Goal: Task Accomplishment & Management: Manage account settings

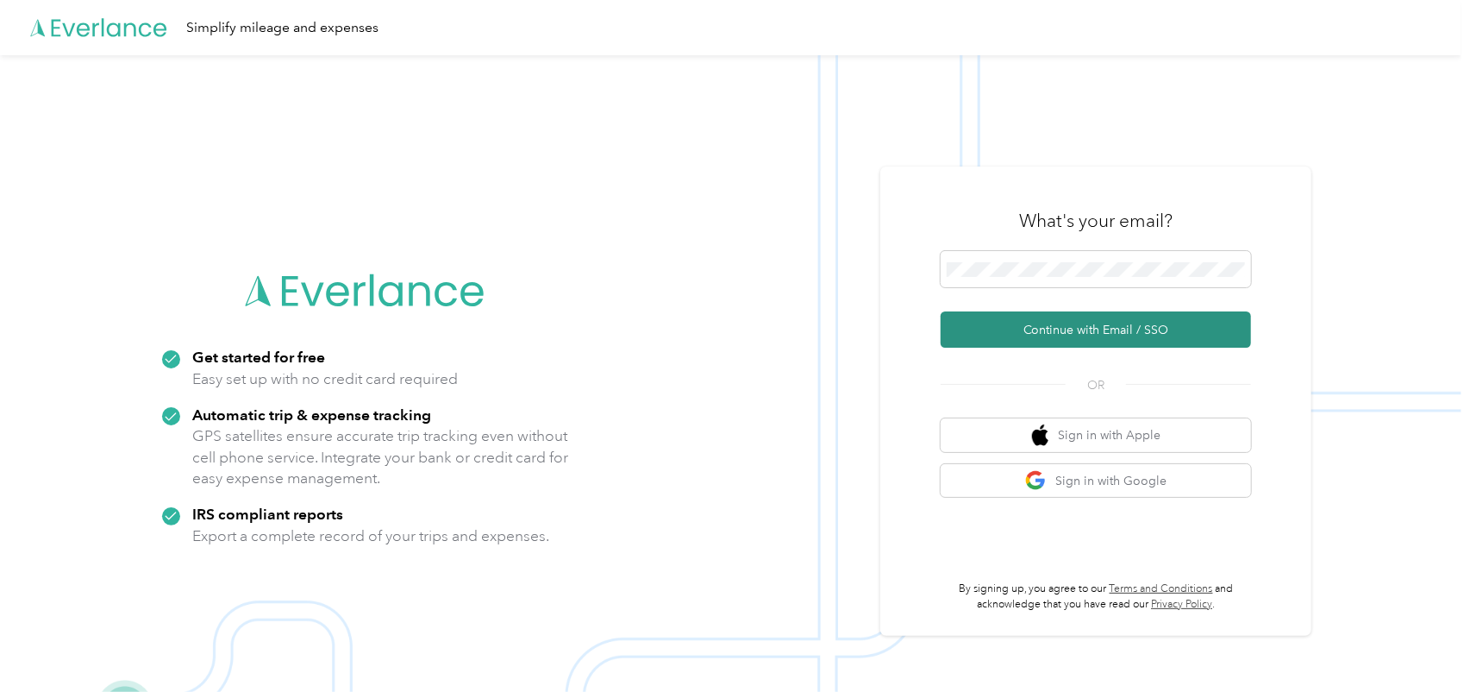
click at [1051, 320] on button "Continue with Email / SSO" at bounding box center [1096, 329] width 310 height 36
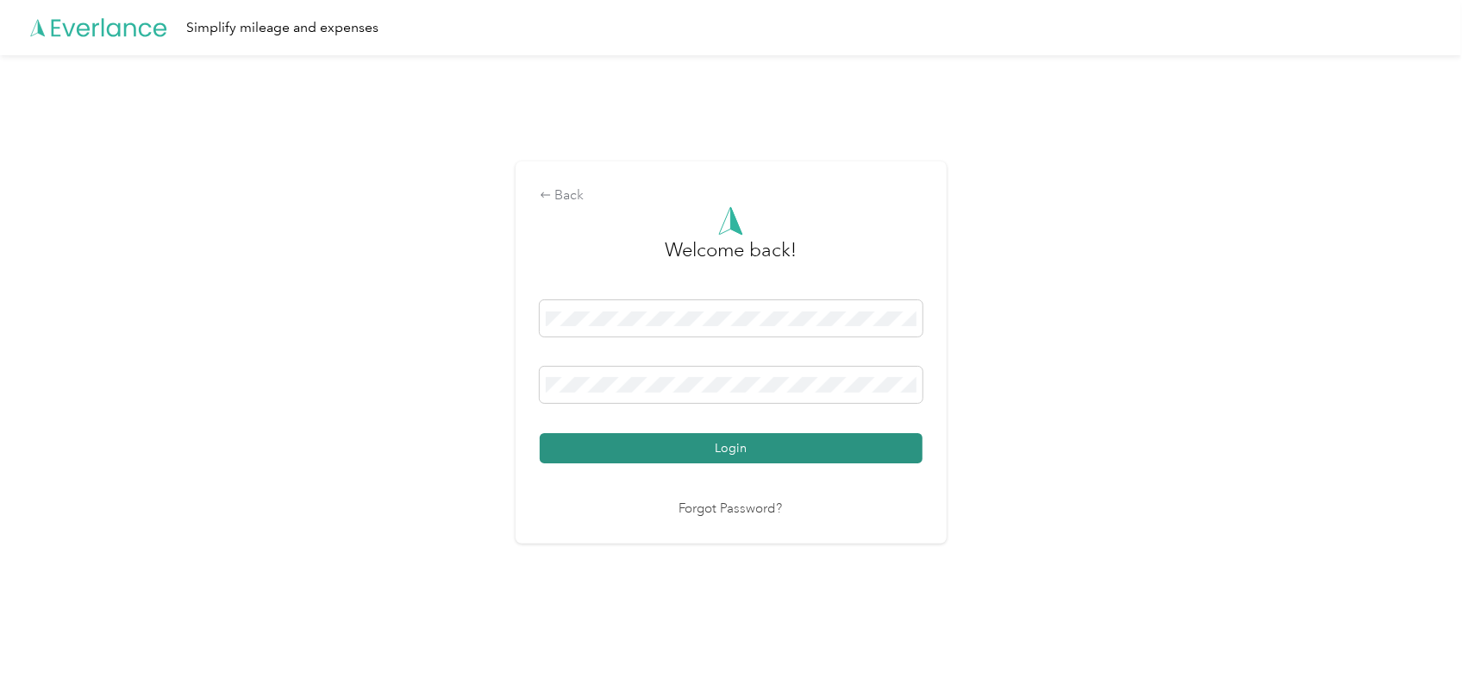
click at [628, 447] on button "Login" at bounding box center [731, 448] width 383 height 30
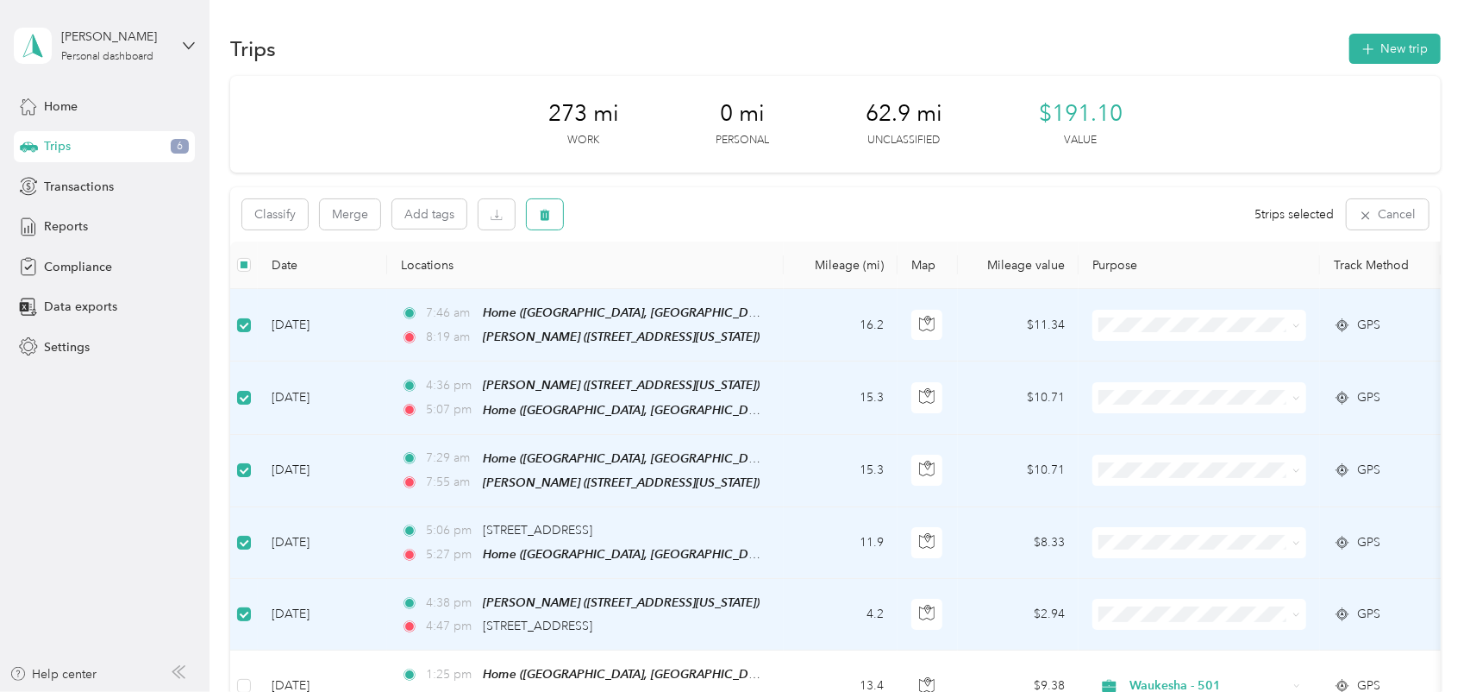
click at [544, 211] on icon "button" at bounding box center [546, 215] width 10 height 11
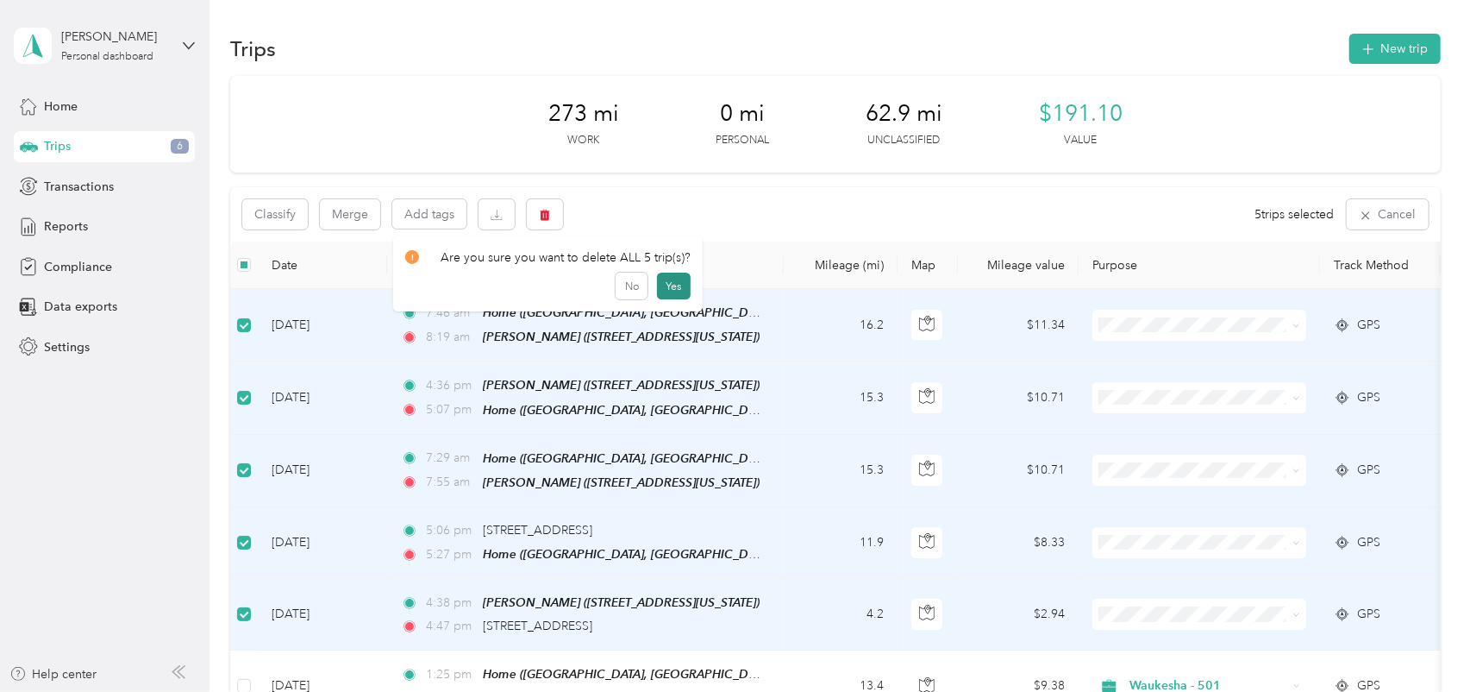
click at [666, 288] on button "Yes" at bounding box center [674, 287] width 34 height 28
